Goal: Task Accomplishment & Management: Use online tool/utility

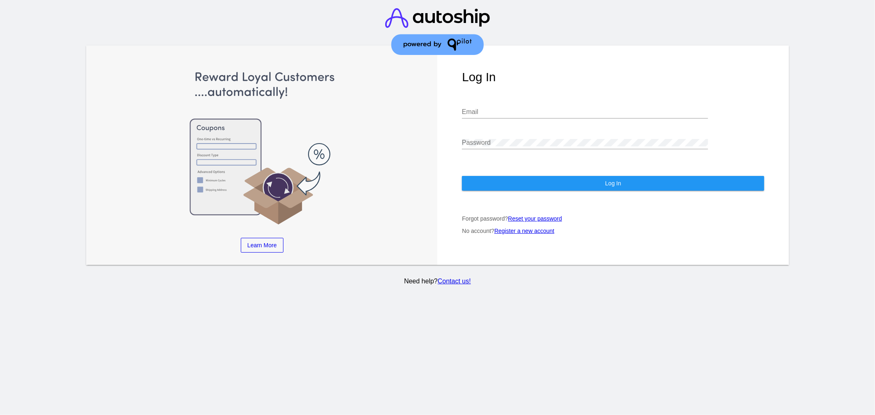
type input "[EMAIL_ADDRESS][DOMAIN_NAME]"
click at [529, 178] on button "Log In" at bounding box center [613, 183] width 302 height 15
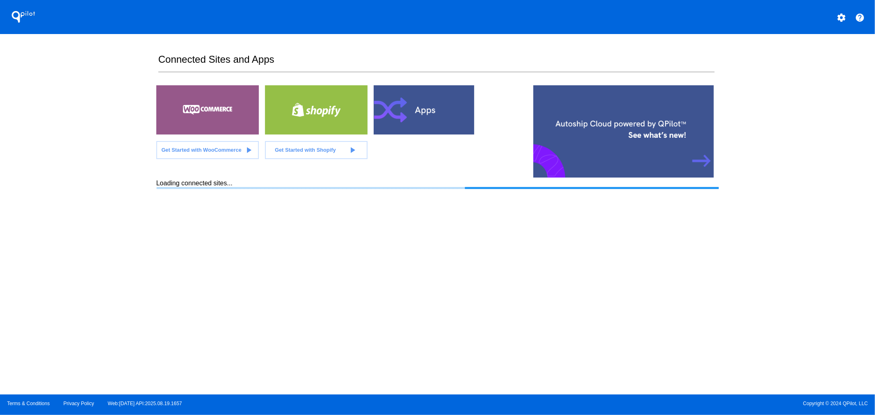
click at [846, 15] on button "settings" at bounding box center [841, 17] width 16 height 16
click at [810, 19] on span "My Account" at bounding box center [813, 21] width 34 height 7
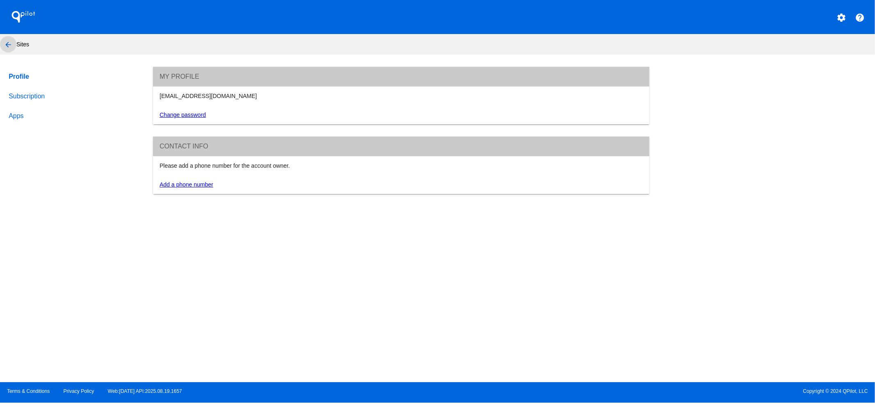
click at [2, 44] on button "arrow_back" at bounding box center [8, 44] width 16 height 16
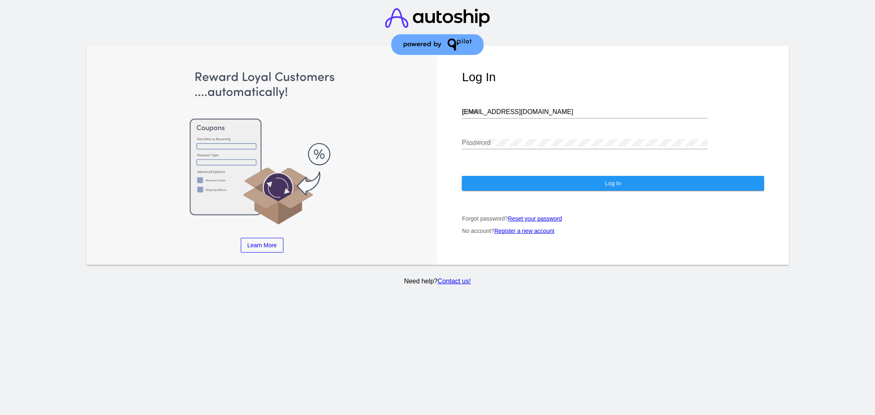
click at [528, 112] on input "[EMAIL_ADDRESS][DOMAIN_NAME]" at bounding box center [585, 111] width 246 height 7
type input "[EMAIL_ADDRESS][DOMAIN_NAME]"
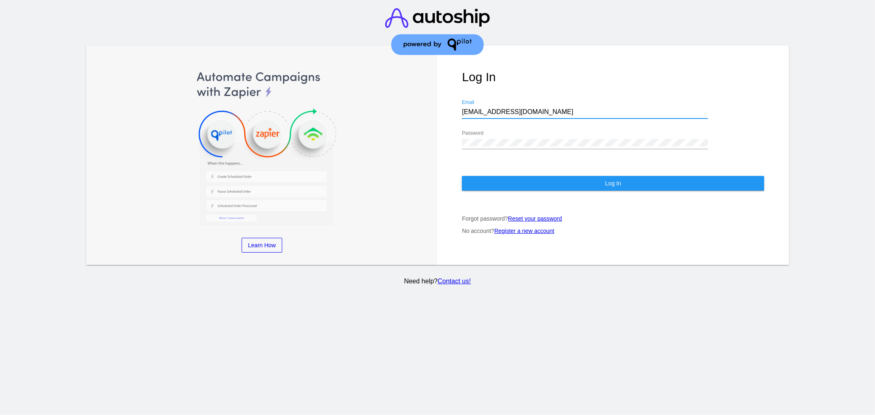
click at [472, 155] on div "Password" at bounding box center [585, 144] width 246 height 27
click at [479, 149] on div at bounding box center [585, 149] width 246 height 0
click at [479, 177] on button "Log In" at bounding box center [613, 183] width 302 height 15
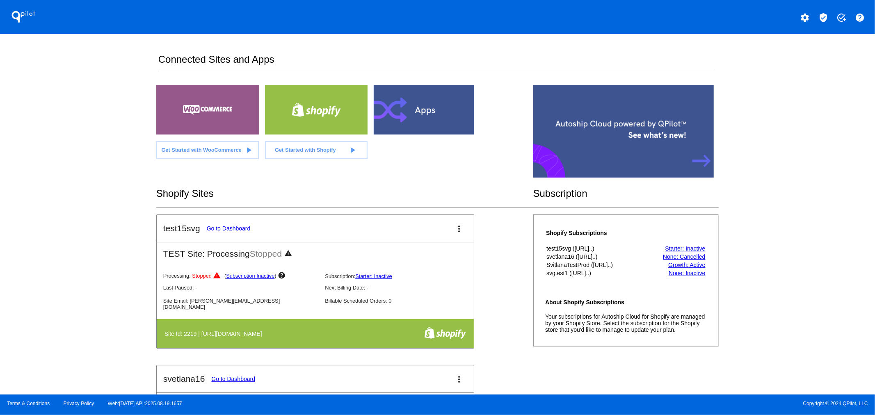
click at [819, 24] on div "settings verified_user add_task help" at bounding box center [657, 17] width 438 height 16
click at [820, 15] on mat-icon "verified_user" at bounding box center [823, 18] width 10 height 10
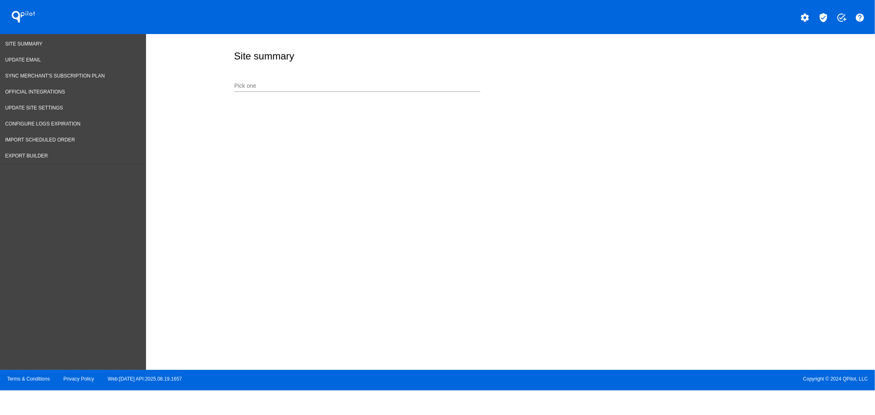
click at [259, 90] on div "Pick one" at bounding box center [357, 84] width 246 height 16
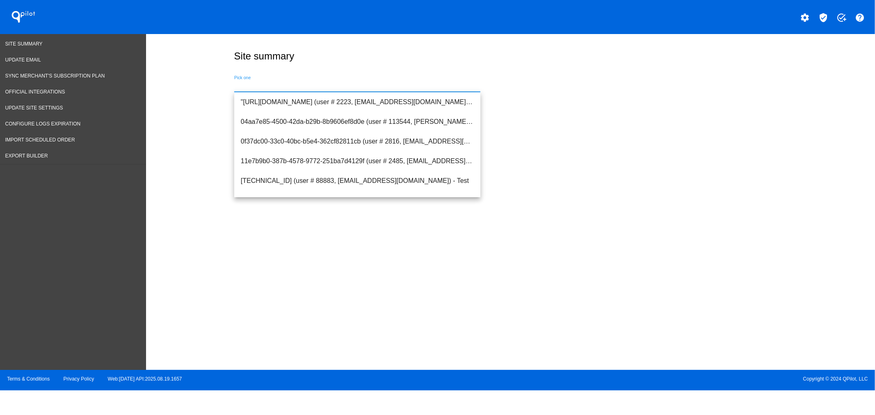
click at [262, 85] on input "Pick one" at bounding box center [357, 86] width 246 height 7
click at [284, 116] on span "[URL][DOMAIN_NAME] (user # 2636, [EMAIL_ADDRESS][DOMAIN_NAME]) - Production" at bounding box center [357, 122] width 233 height 20
type input "[URL][DOMAIN_NAME] (user # 2636, [EMAIL_ADDRESS][DOMAIN_NAME]) - Production"
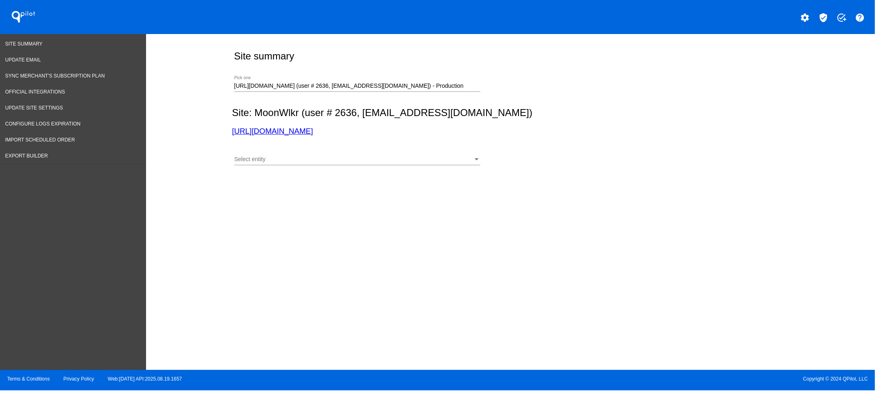
drag, startPoint x: 342, startPoint y: 149, endPoint x: 323, endPoint y: 160, distance: 21.9
click at [342, 149] on div "Select entity Select entity" at bounding box center [508, 158] width 553 height 29
click at [313, 160] on div "Select entity" at bounding box center [353, 159] width 239 height 7
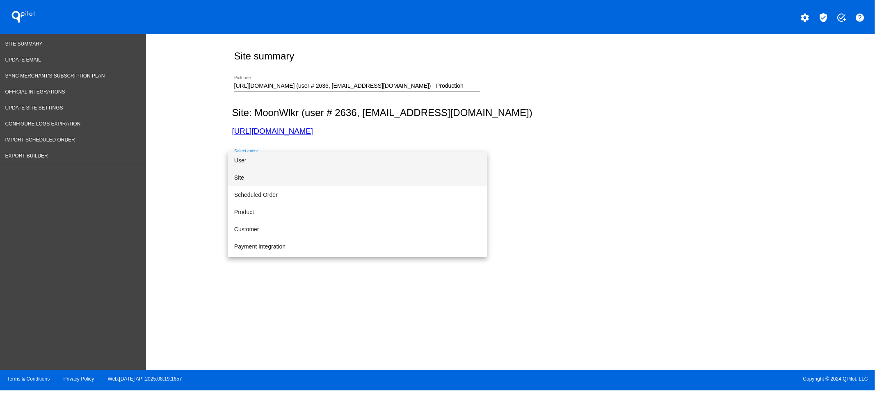
click at [247, 173] on span "Site" at bounding box center [357, 177] width 246 height 17
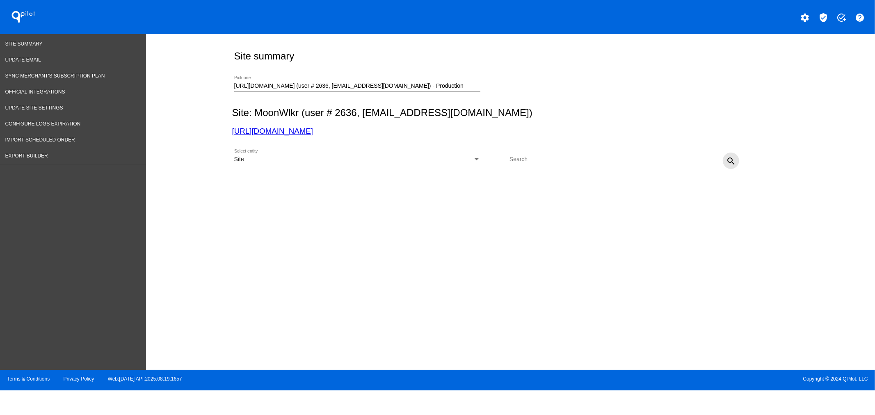
click at [728, 163] on mat-icon "search" at bounding box center [731, 161] width 10 height 10
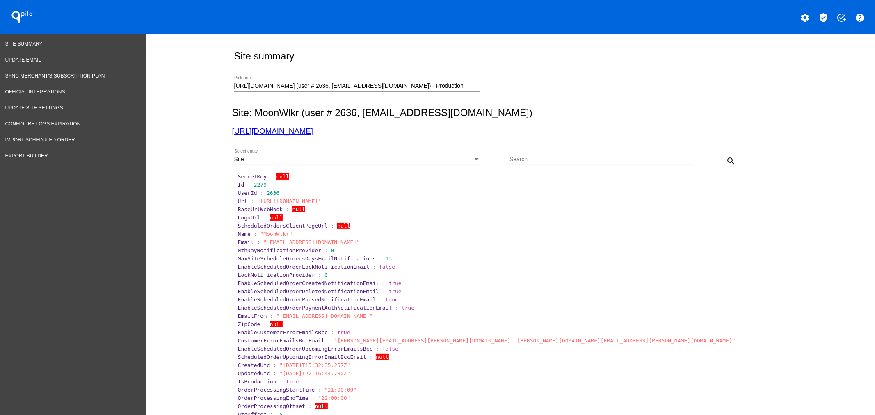
click at [312, 161] on div "Site" at bounding box center [353, 159] width 239 height 7
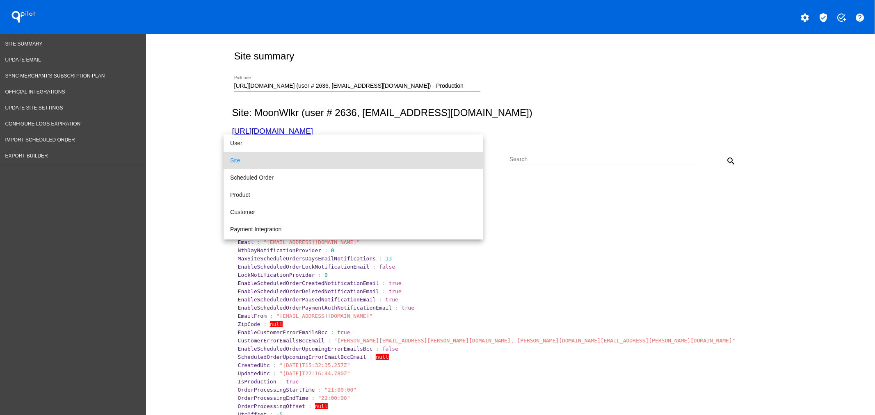
click at [309, 84] on div at bounding box center [437, 207] width 875 height 415
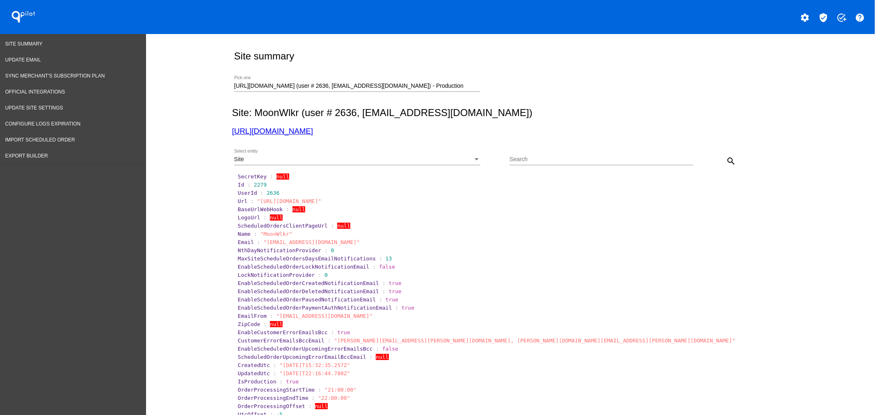
click at [309, 84] on input "[URL][DOMAIN_NAME] (user # 2636, [EMAIL_ADDRESS][DOMAIN_NAME]) - Production" at bounding box center [357, 86] width 246 height 7
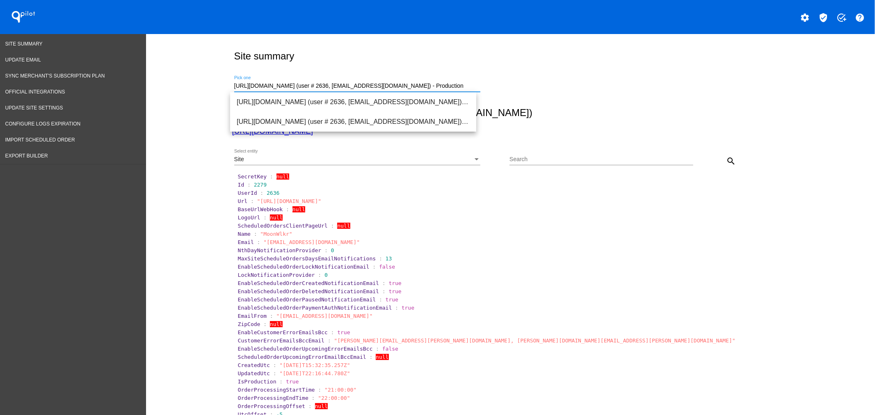
click at [309, 84] on input "[URL][DOMAIN_NAME] (user # 2636, [EMAIL_ADDRESS][DOMAIN_NAME]) - Production" at bounding box center [357, 86] width 246 height 7
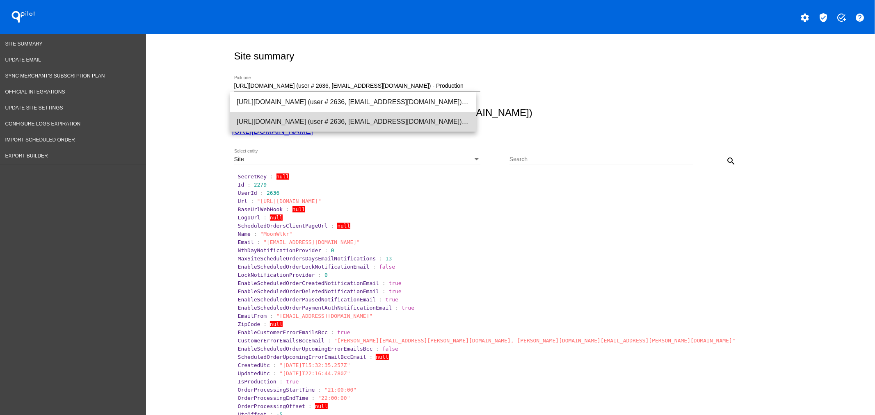
click at [334, 121] on span "[URL][DOMAIN_NAME] (user # 2636, [EMAIL_ADDRESS][DOMAIN_NAME]) - Production" at bounding box center [353, 122] width 233 height 20
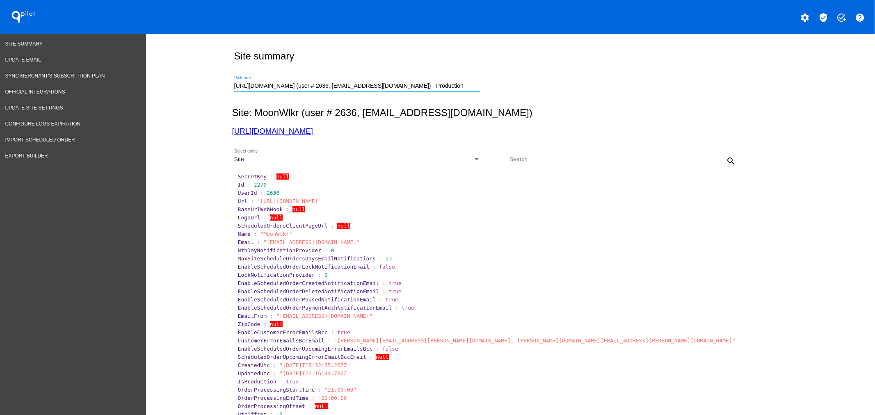
click at [726, 161] on mat-icon "search" at bounding box center [731, 161] width 10 height 10
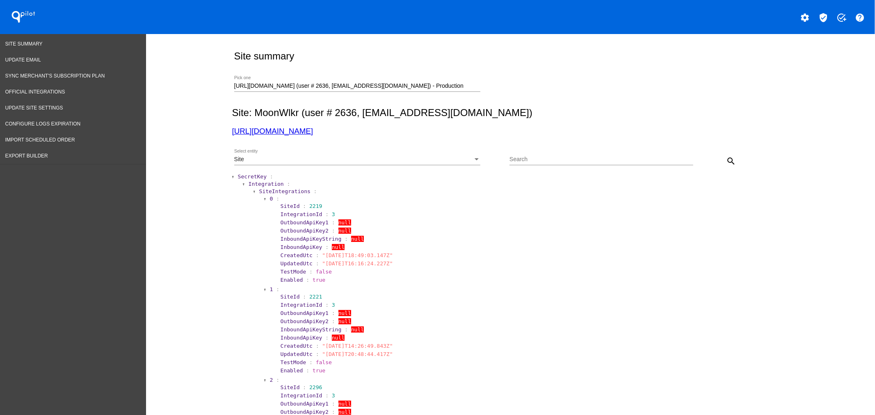
click at [240, 179] on span "SecretKey" at bounding box center [252, 176] width 29 height 6
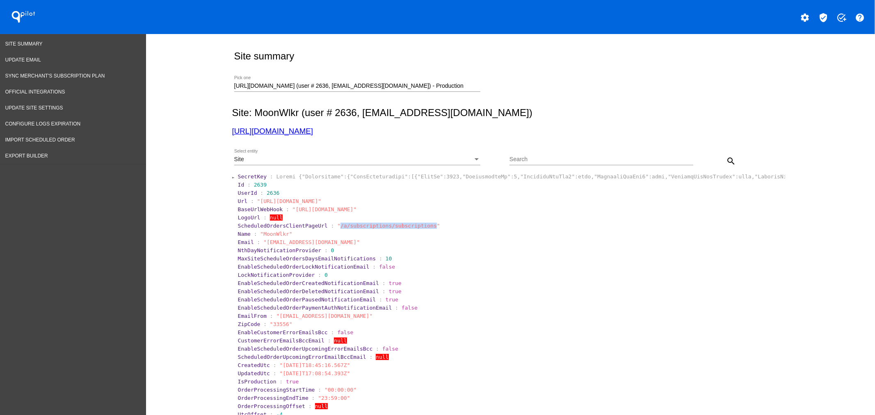
drag, startPoint x: 415, startPoint y: 229, endPoint x: 329, endPoint y: 226, distance: 86.6
click at [337, 226] on span ""/a/subscriptions/subscriptions"" at bounding box center [388, 226] width 103 height 6
copy span "/a/subscriptions/subscriptions"
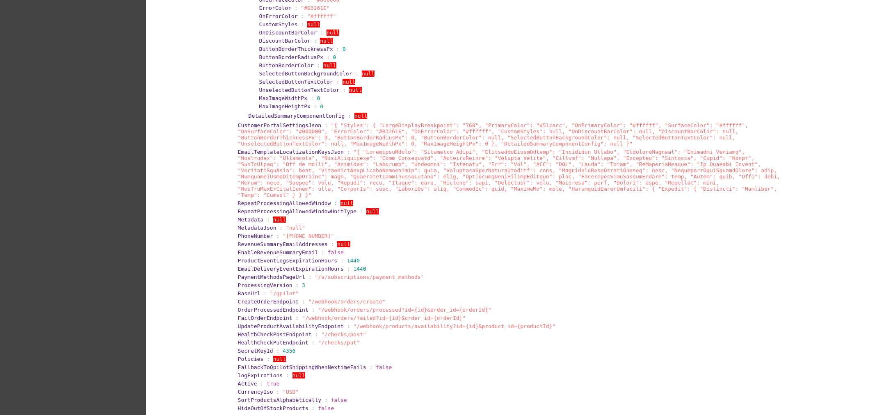
scroll to position [830, 0]
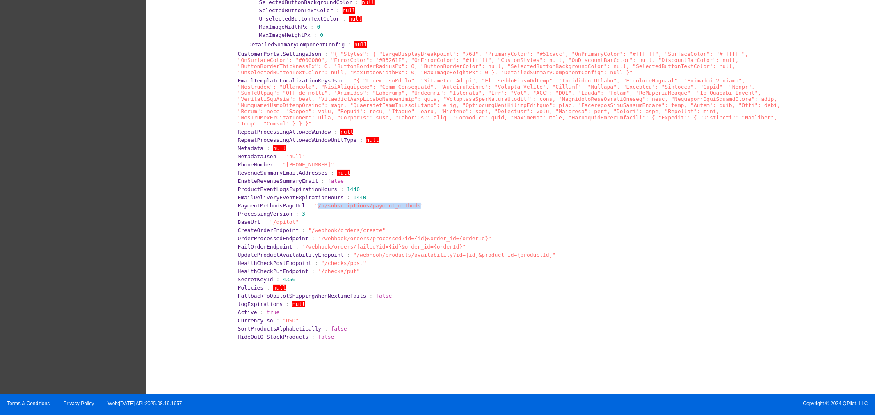
drag, startPoint x: 401, startPoint y: 202, endPoint x: 307, endPoint y: 202, distance: 94.3
click at [315, 203] on span ""/a/subscriptions/payment_methods"" at bounding box center [369, 206] width 109 height 6
copy span "/a/subscriptions/payment_methods"
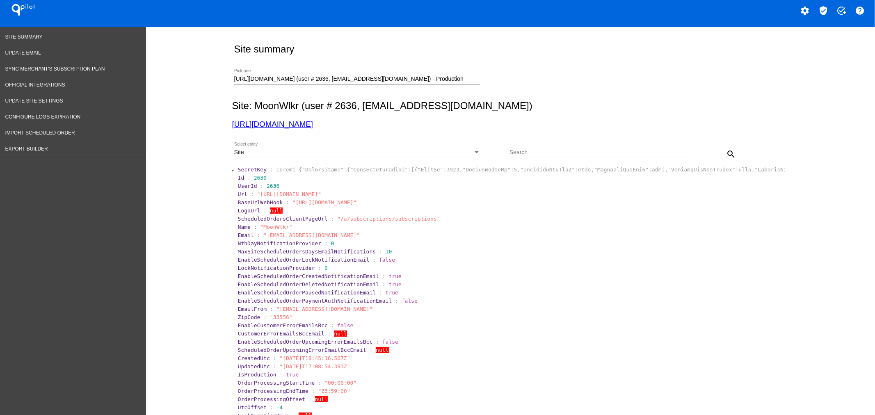
scroll to position [0, 0]
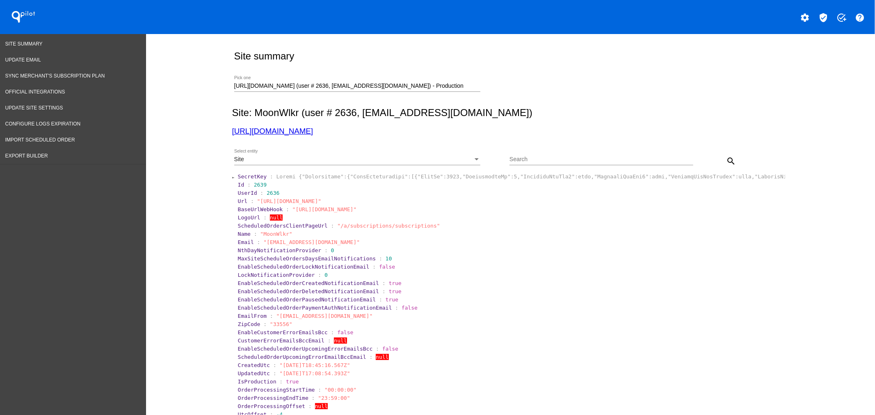
click at [256, 188] on span "2639" at bounding box center [260, 185] width 13 height 6
copy span "2639"
